Goal: Transaction & Acquisition: Purchase product/service

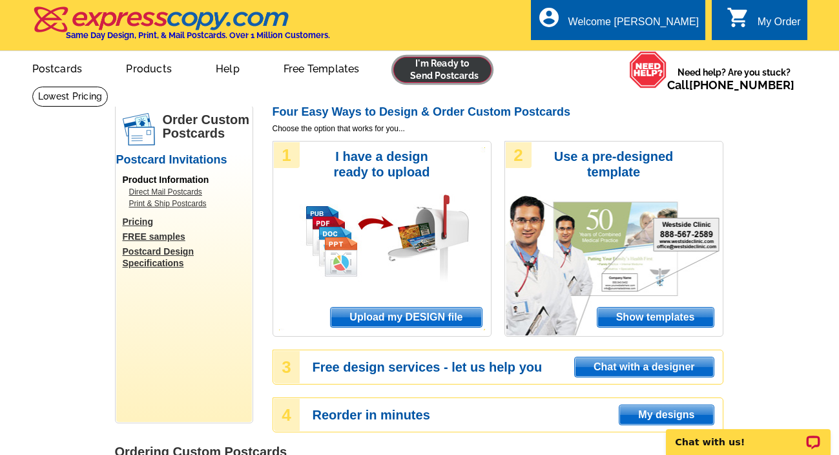
click at [455, 73] on link at bounding box center [442, 70] width 99 height 26
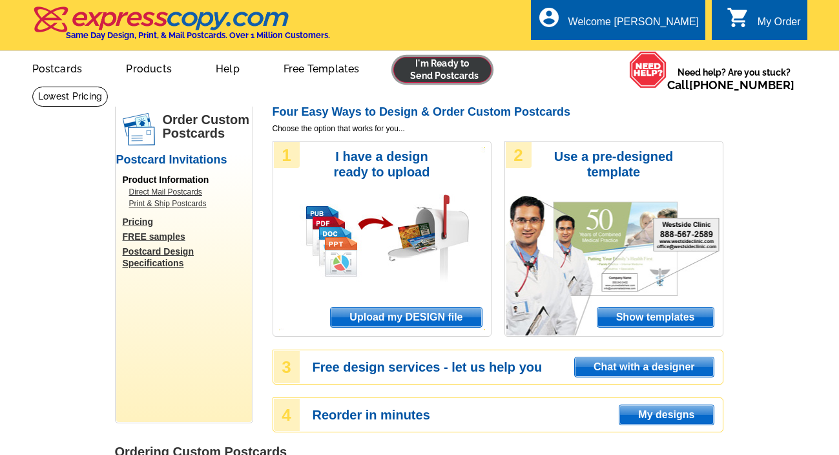
click at [461, 77] on link at bounding box center [442, 70] width 99 height 26
click at [372, 313] on span "Upload my DESIGN file" at bounding box center [406, 316] width 151 height 19
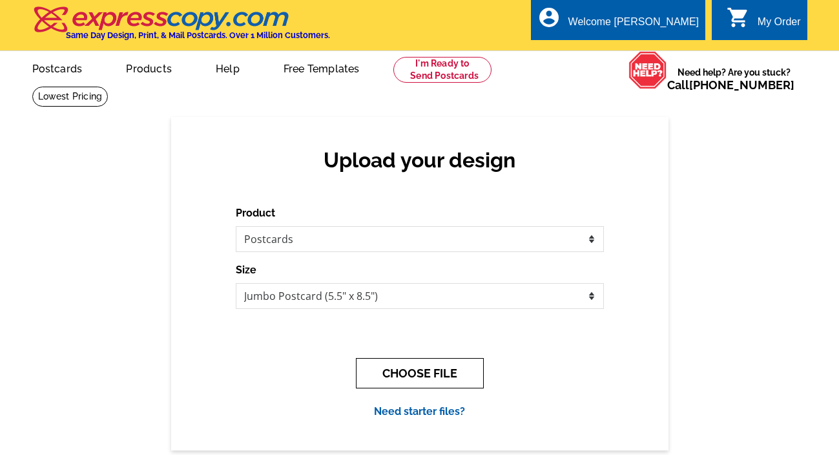
click at [399, 380] on button "CHOOSE FILE" at bounding box center [420, 373] width 128 height 30
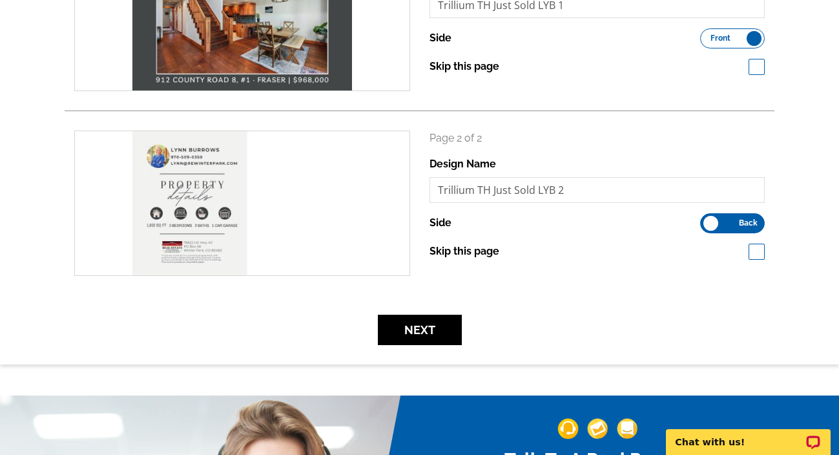
scroll to position [323, 0]
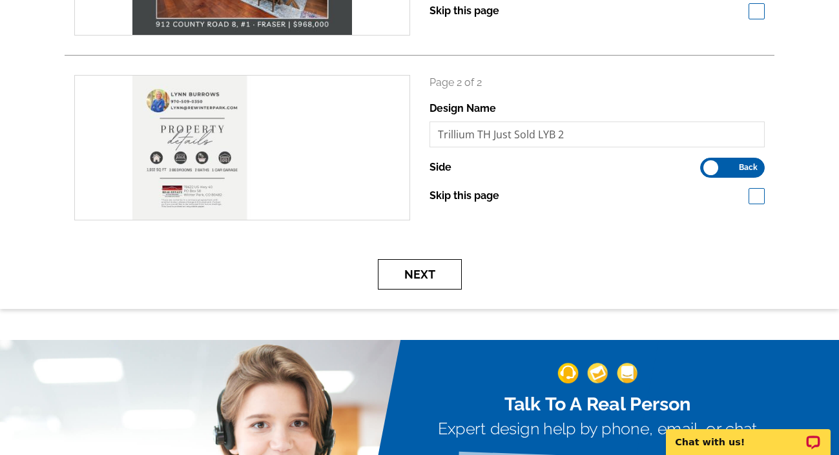
click at [406, 276] on button "Next" at bounding box center [420, 274] width 84 height 30
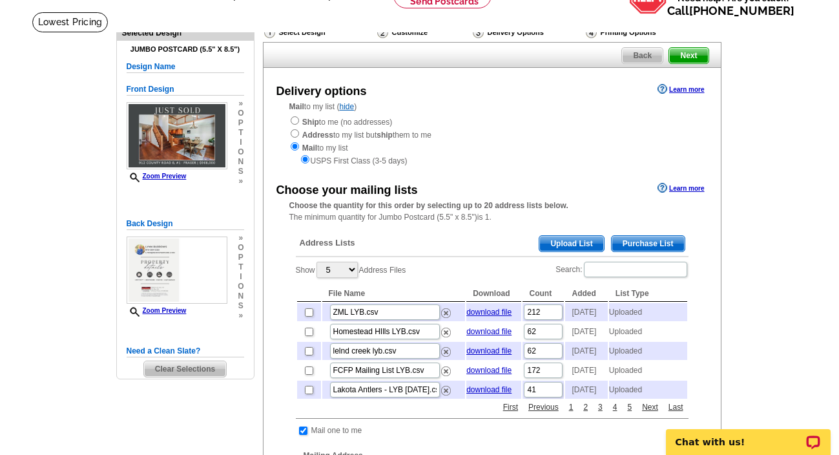
scroll to position [96, 0]
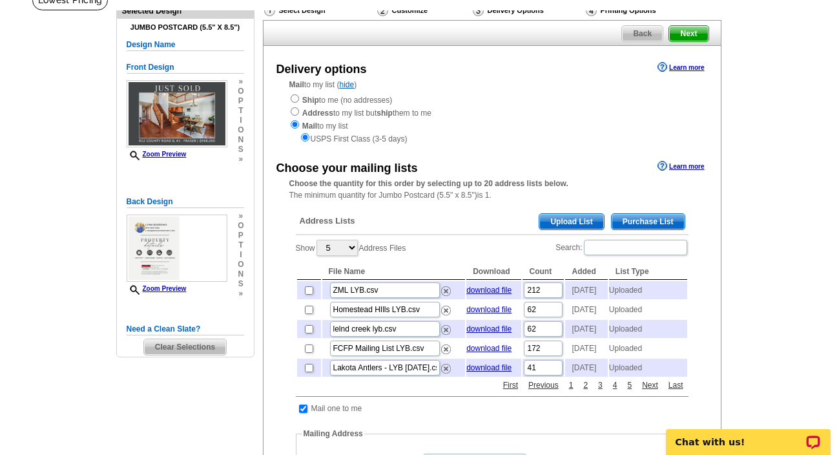
click at [560, 233] on div "Address Lists Purchase List Upload List" at bounding box center [492, 222] width 393 height 25
click at [561, 224] on span "Upload List" at bounding box center [571, 222] width 64 height 16
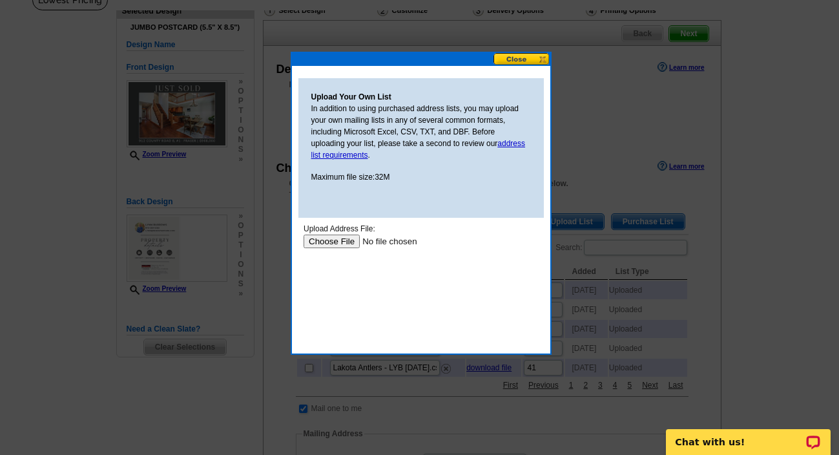
scroll to position [0, 0]
click at [344, 244] on input "file" at bounding box center [384, 241] width 163 height 14
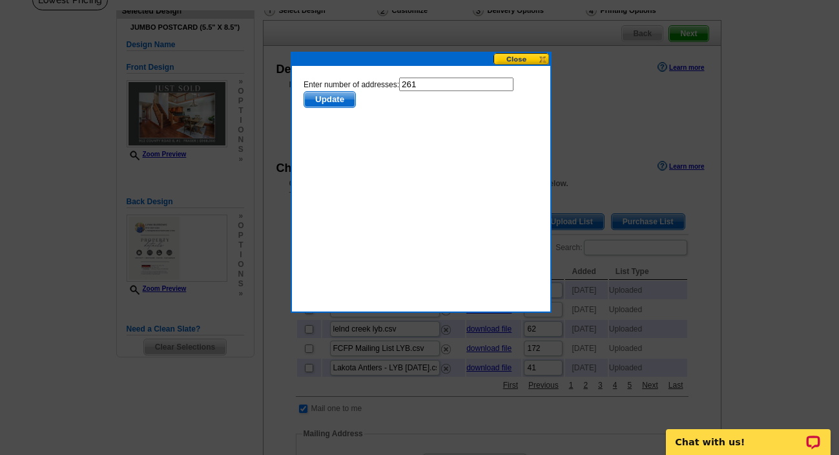
click at [333, 99] on span "Update" at bounding box center [329, 100] width 51 height 16
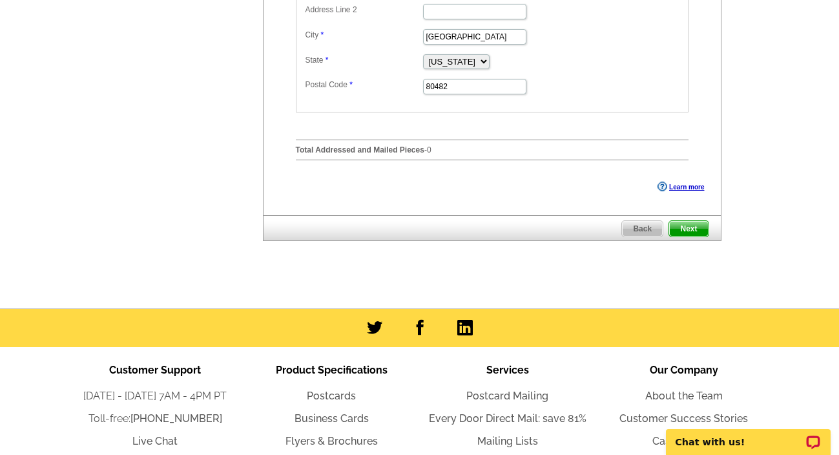
scroll to position [625, 0]
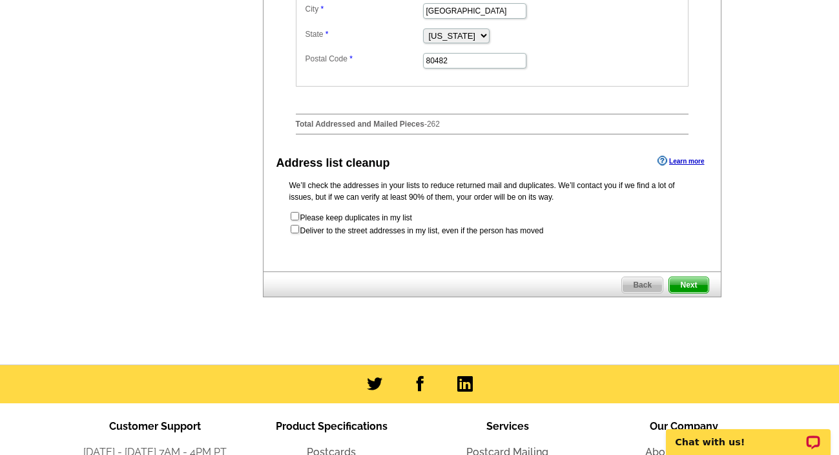
scroll to position [649, 0]
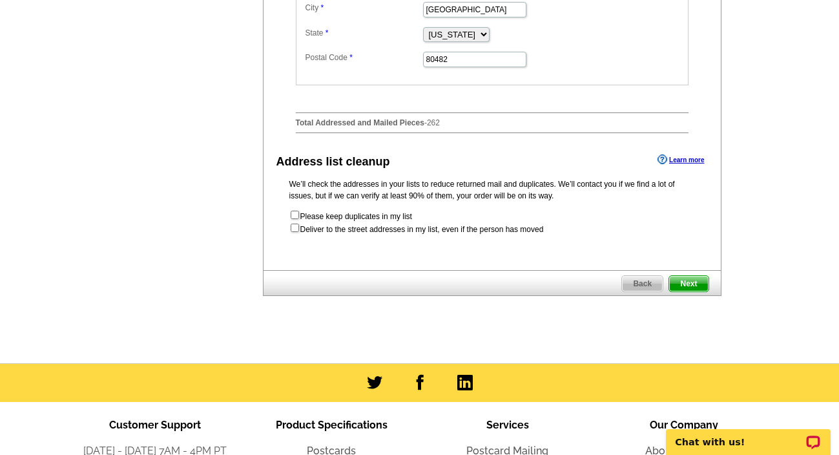
click at [696, 291] on span "Next" at bounding box center [688, 284] width 39 height 16
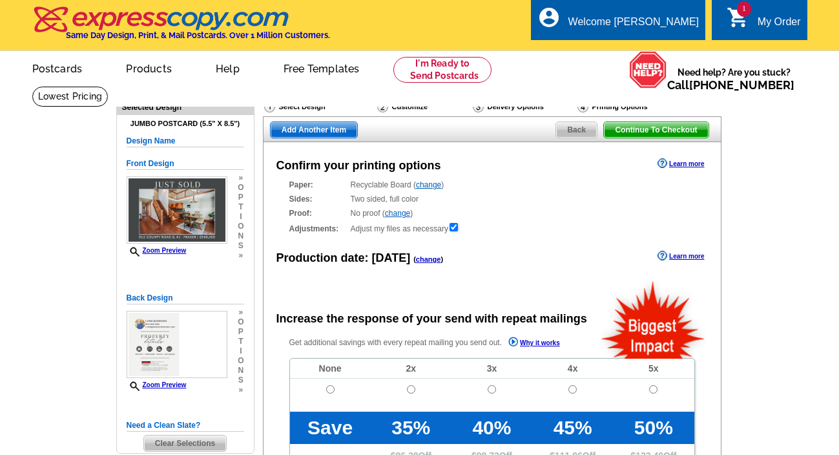
radio input "false"
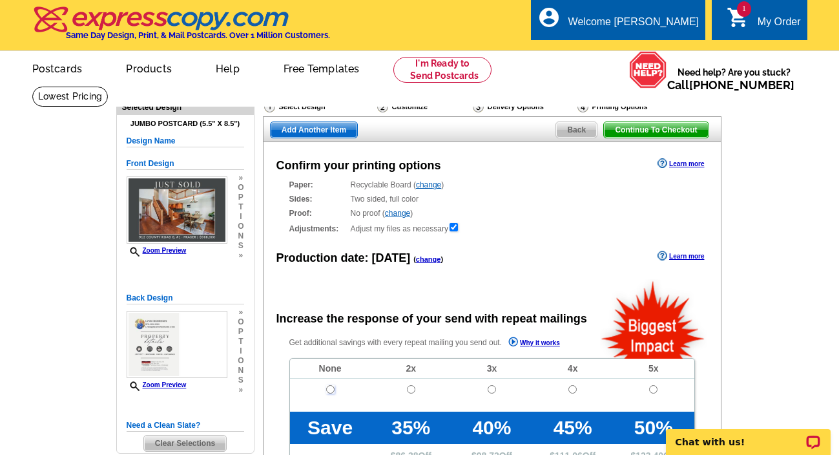
click at [333, 393] on input "radio" at bounding box center [330, 389] width 8 height 8
radio input "true"
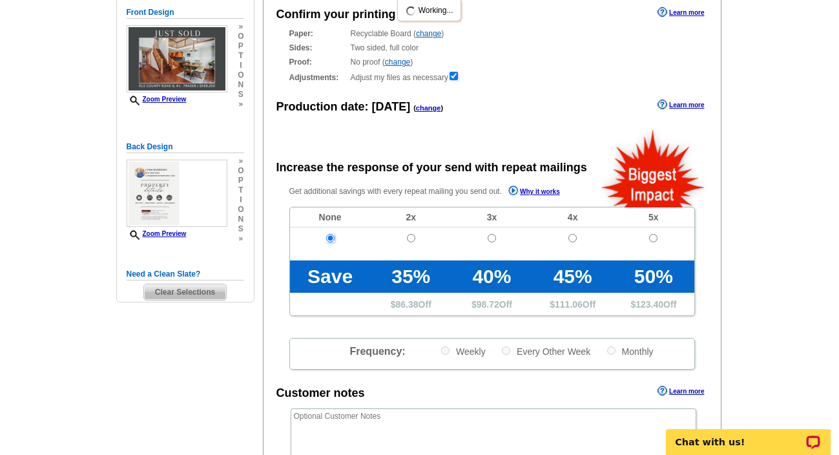
scroll to position [453, 0]
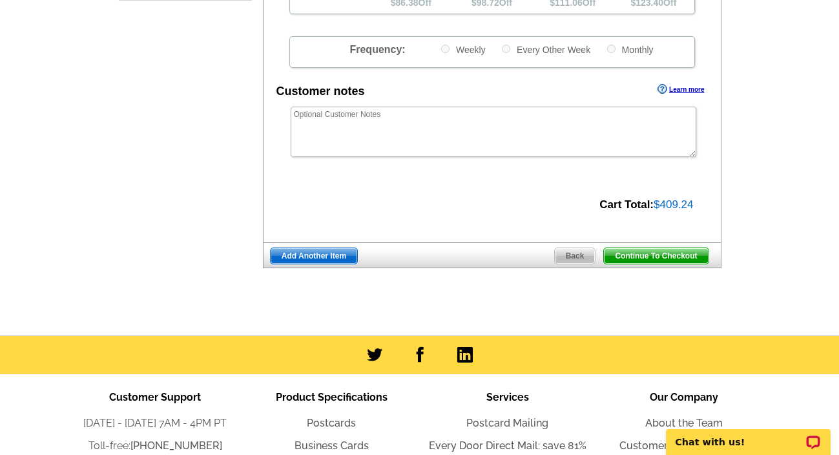
click at [683, 256] on span "Continue To Checkout" at bounding box center [656, 256] width 104 height 16
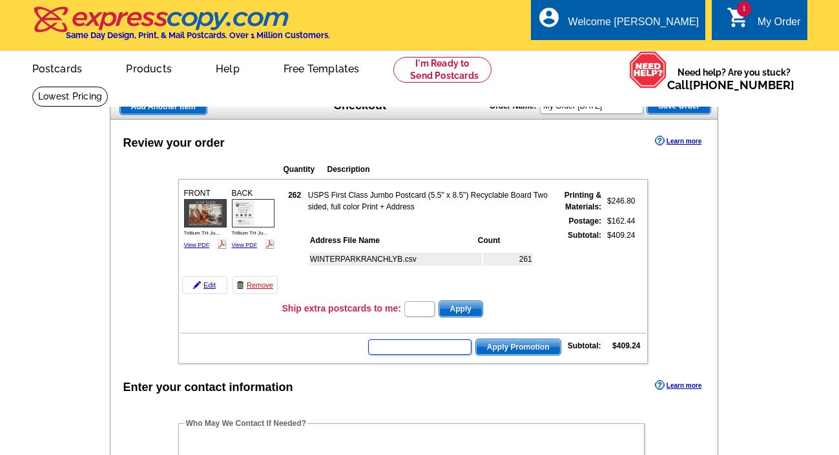
click at [421, 339] on input "text" at bounding box center [419, 347] width 103 height 16
click at [415, 351] on input "text" at bounding box center [419, 347] width 103 height 16
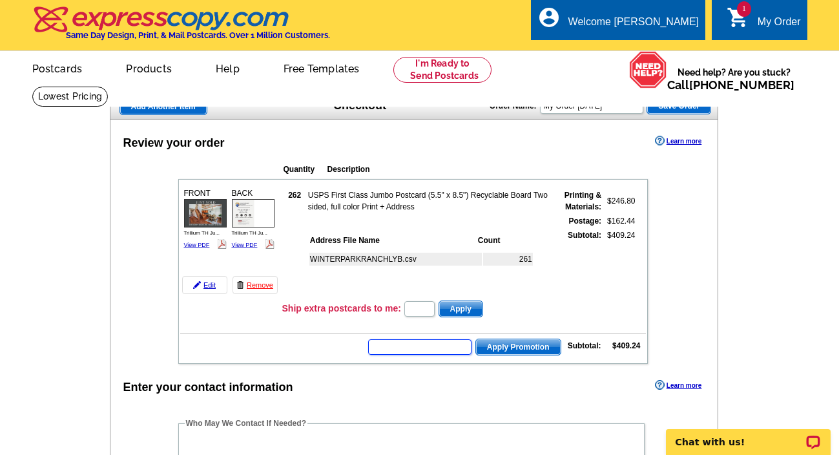
click at [406, 349] on input "text" at bounding box center [419, 347] width 103 height 16
type input "hurry40"
click at [495, 349] on span "Apply Promotion" at bounding box center [518, 347] width 85 height 16
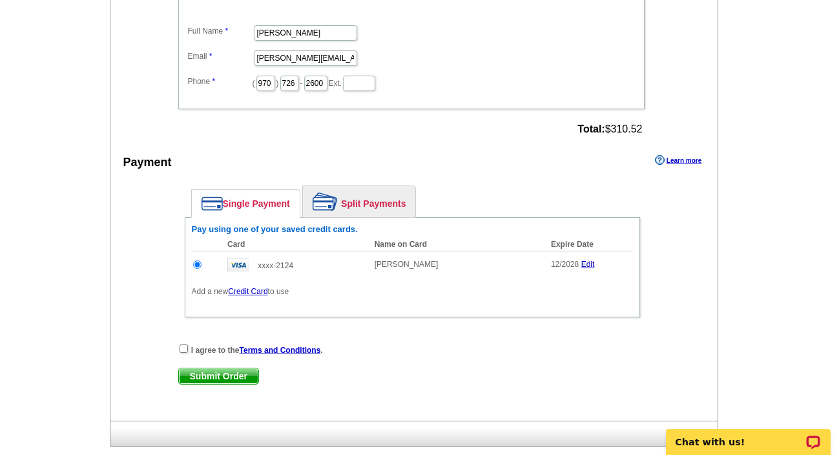
scroll to position [654, 0]
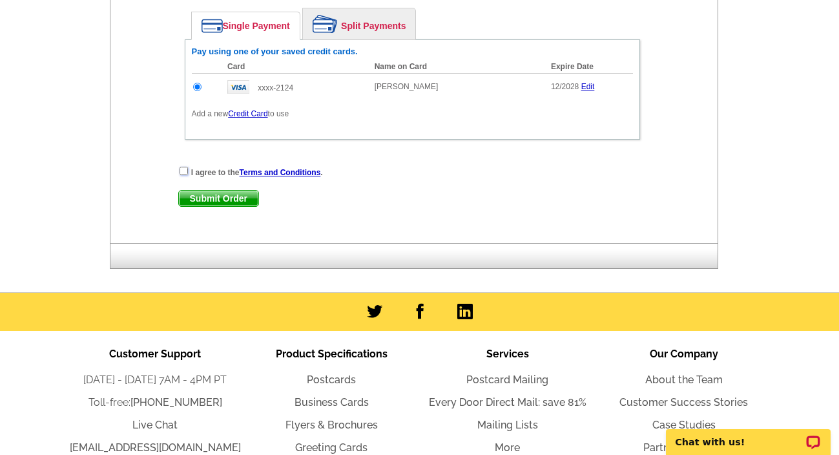
click at [186, 168] on input "checkbox" at bounding box center [184, 171] width 8 height 8
checkbox input "true"
click at [193, 194] on span "Submit Order" at bounding box center [218, 199] width 79 height 16
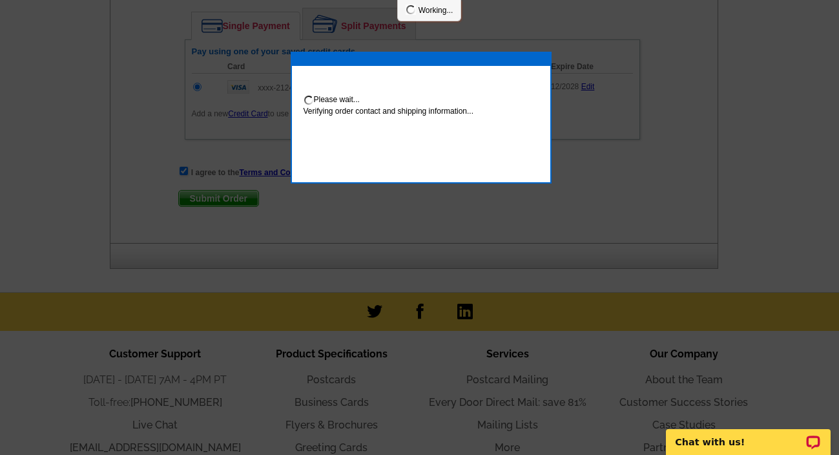
scroll to position [719, 0]
